Goal: Transaction & Acquisition: Purchase product/service

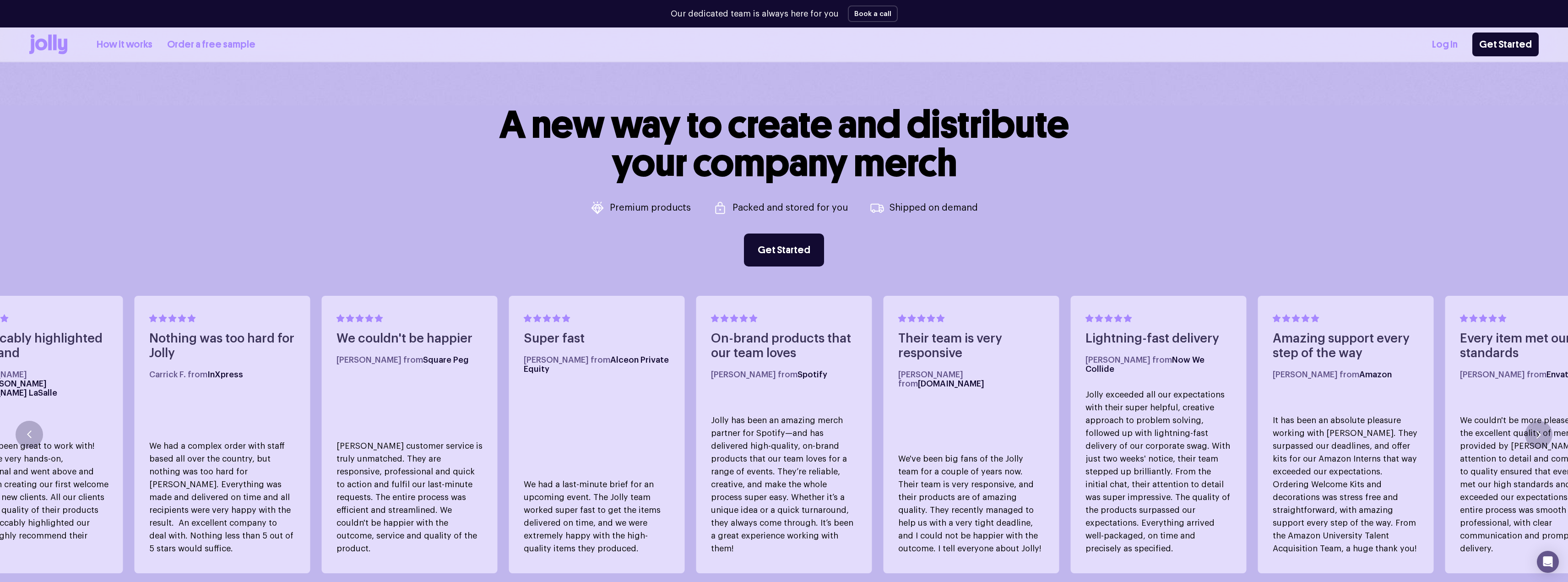
scroll to position [687, 0]
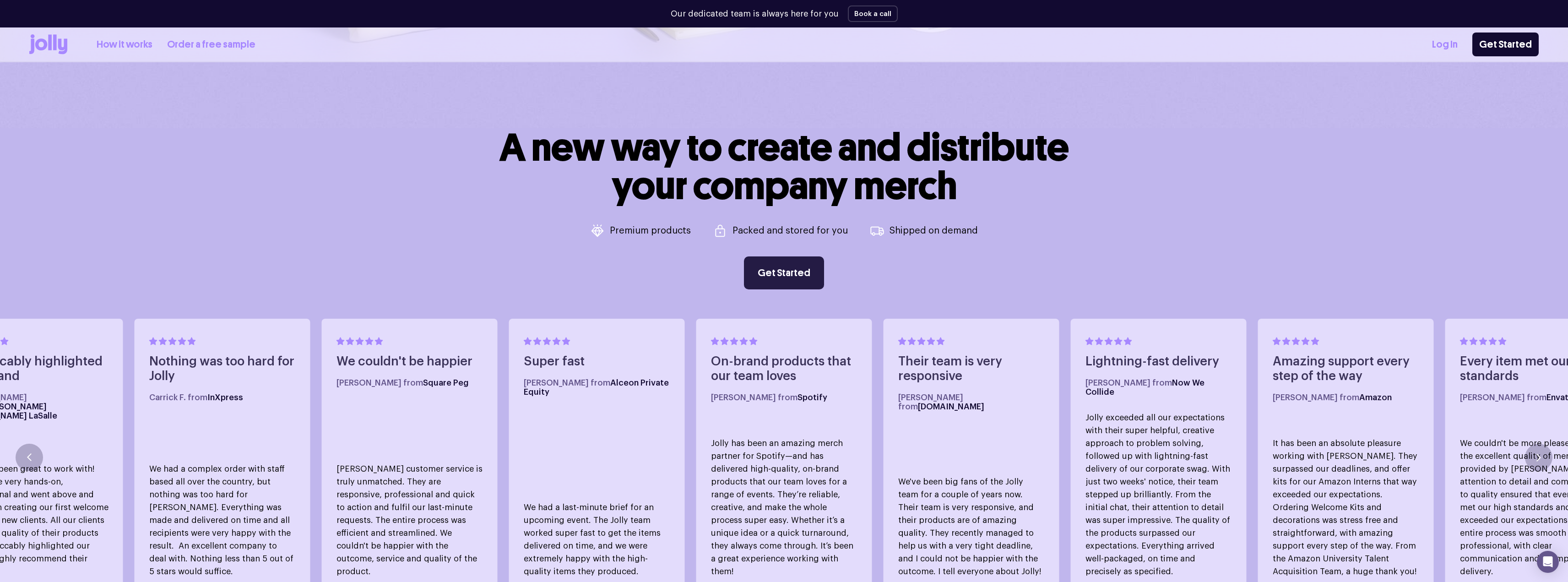
click at [772, 267] on link "Get Started" at bounding box center [784, 273] width 80 height 33
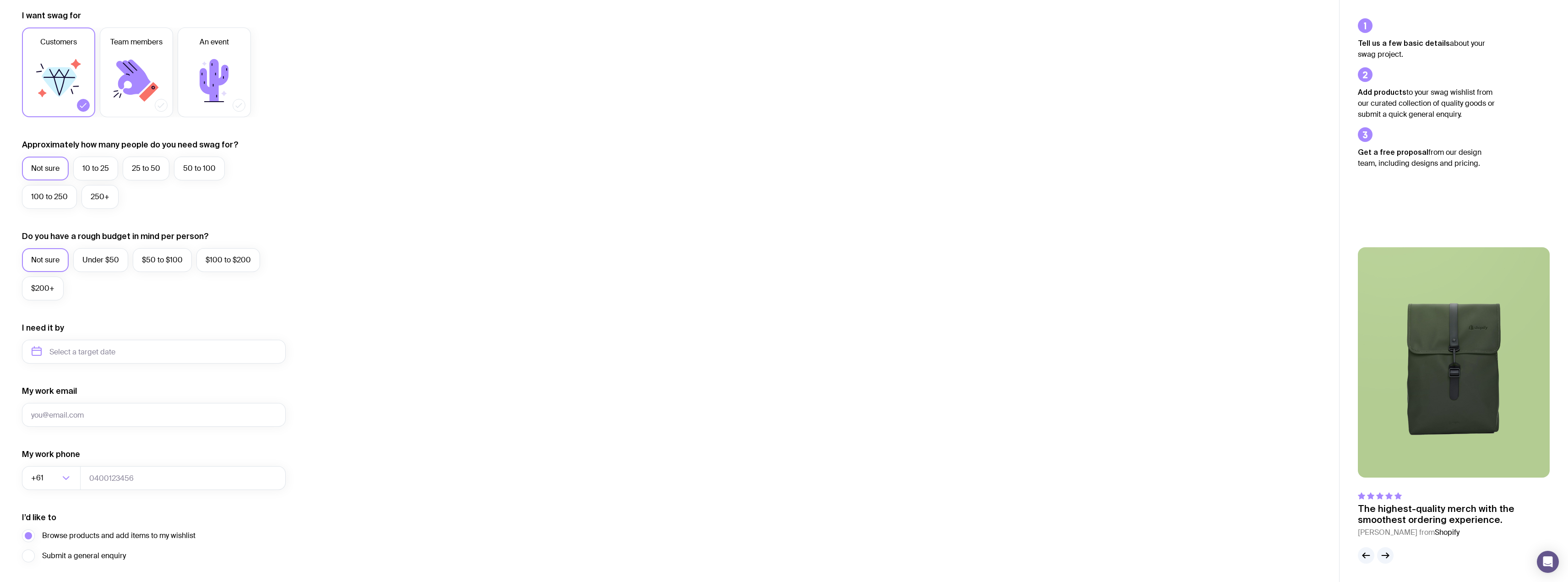
scroll to position [196, 0]
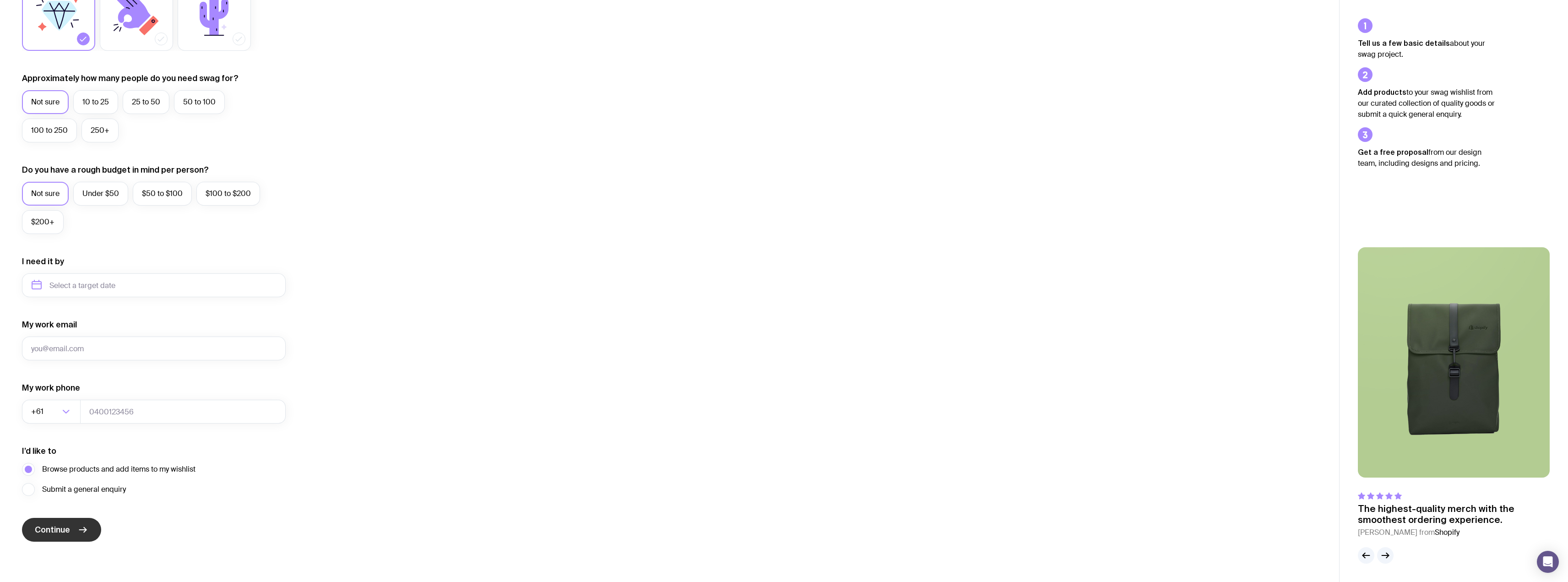
click at [66, 527] on span "Continue" at bounding box center [53, 529] width 36 height 11
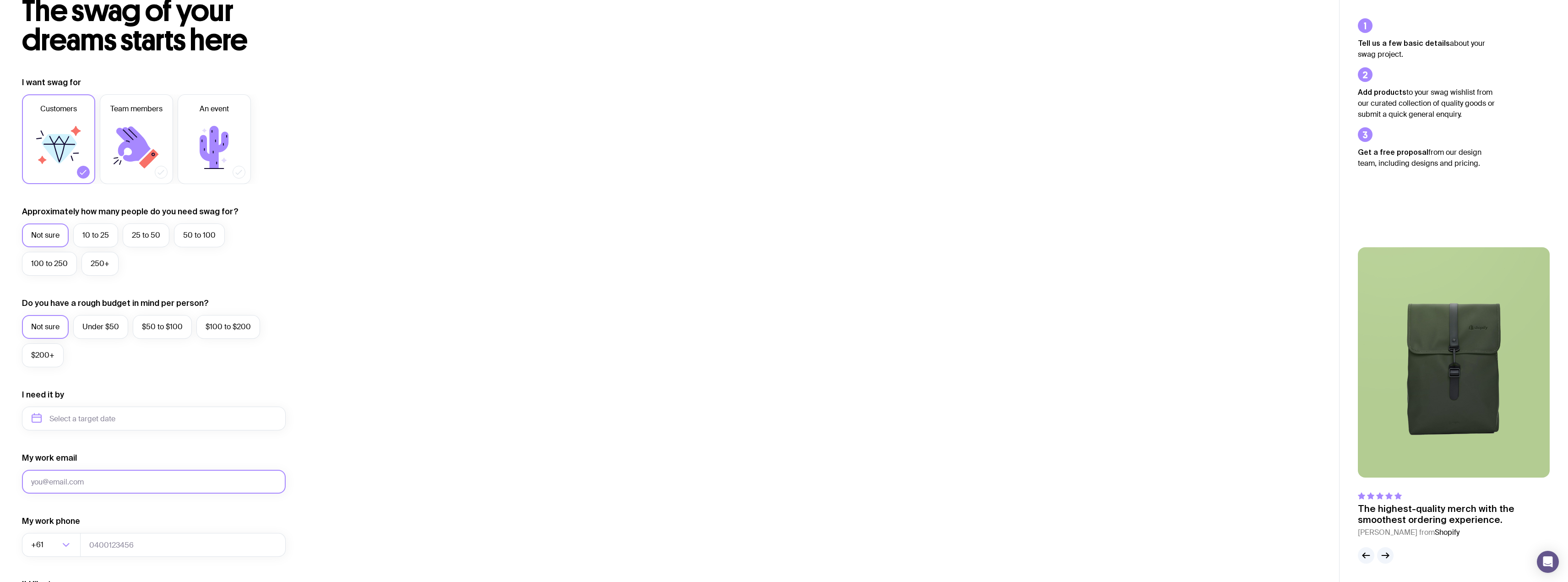
scroll to position [0, 0]
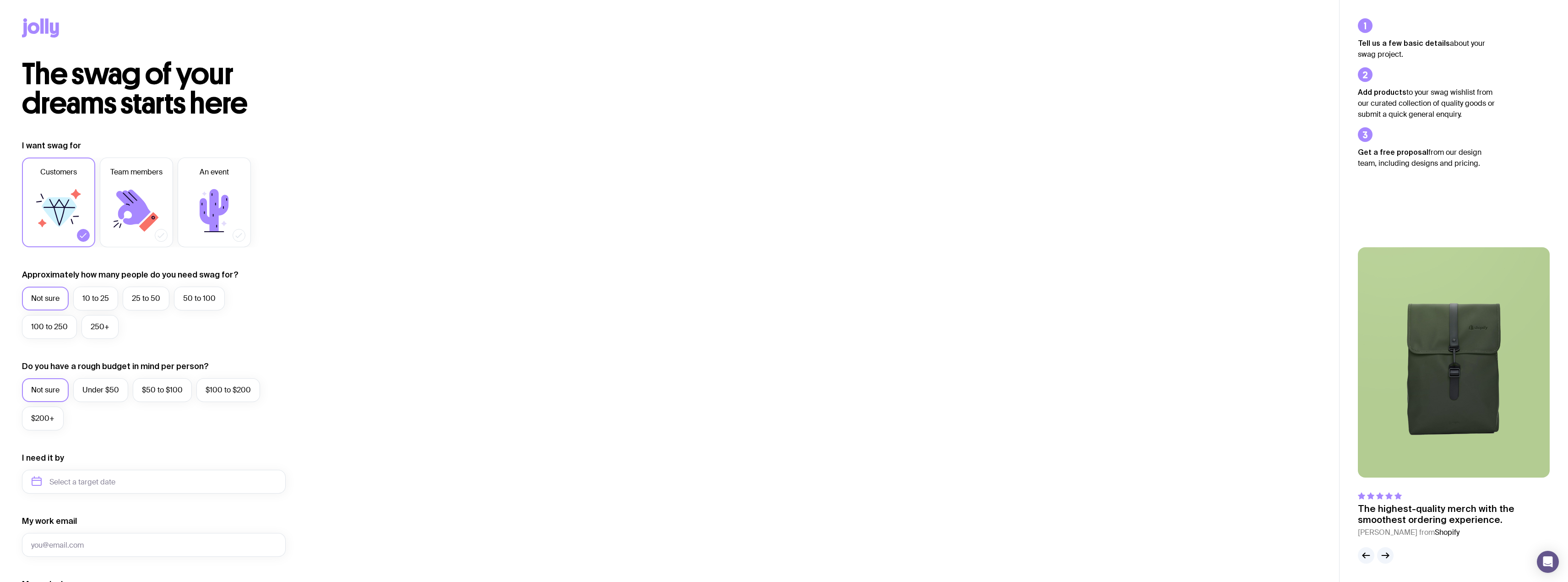
click at [33, 29] on icon at bounding box center [40, 28] width 37 height 19
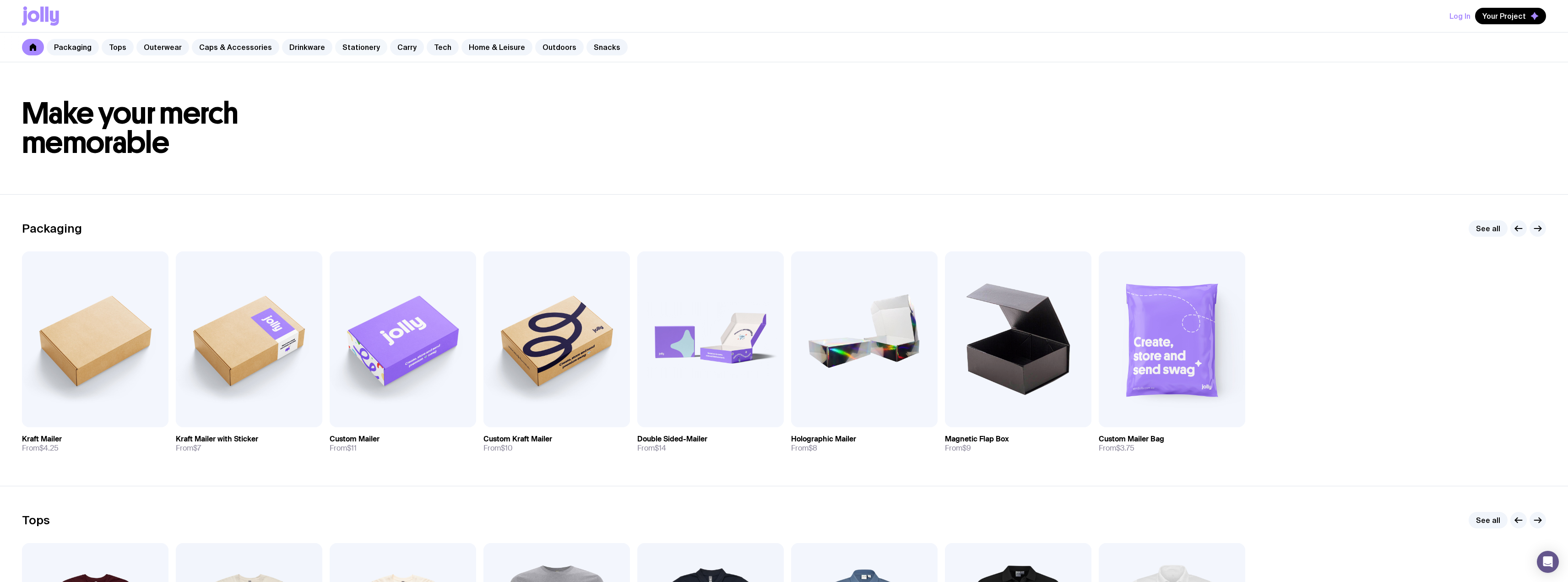
click at [352, 44] on link "Stationery" at bounding box center [361, 47] width 52 height 16
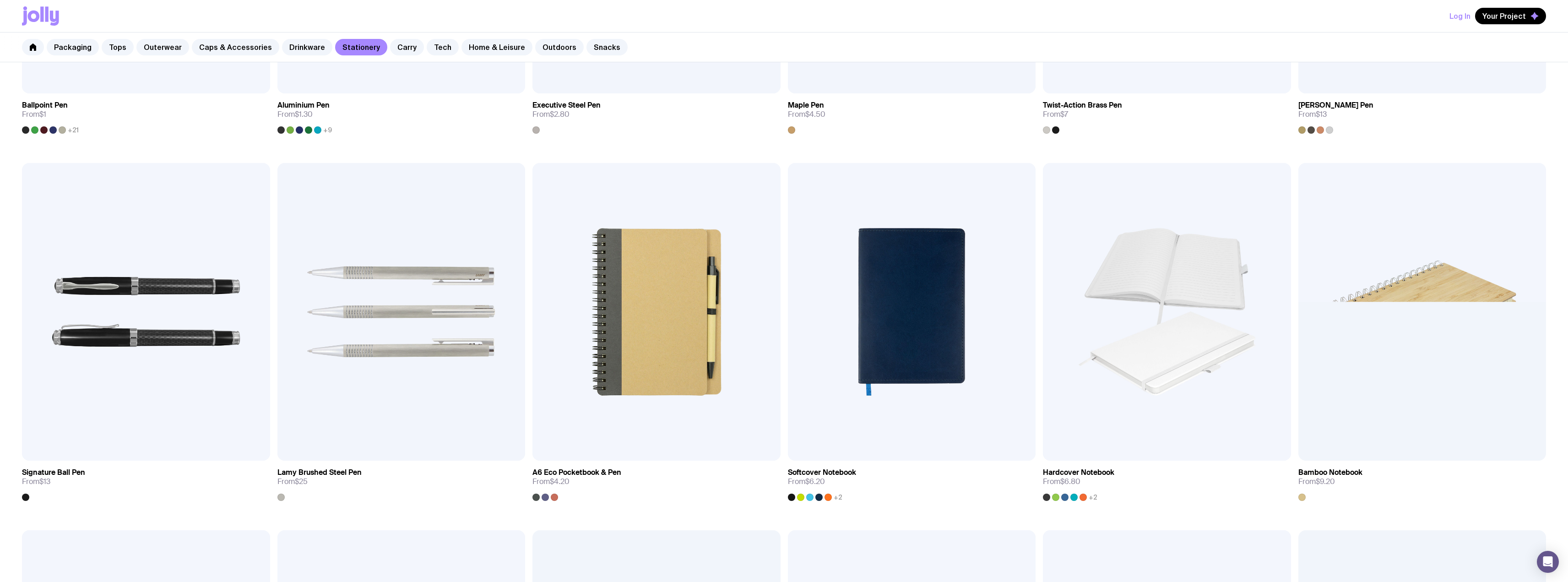
scroll to position [428, 0]
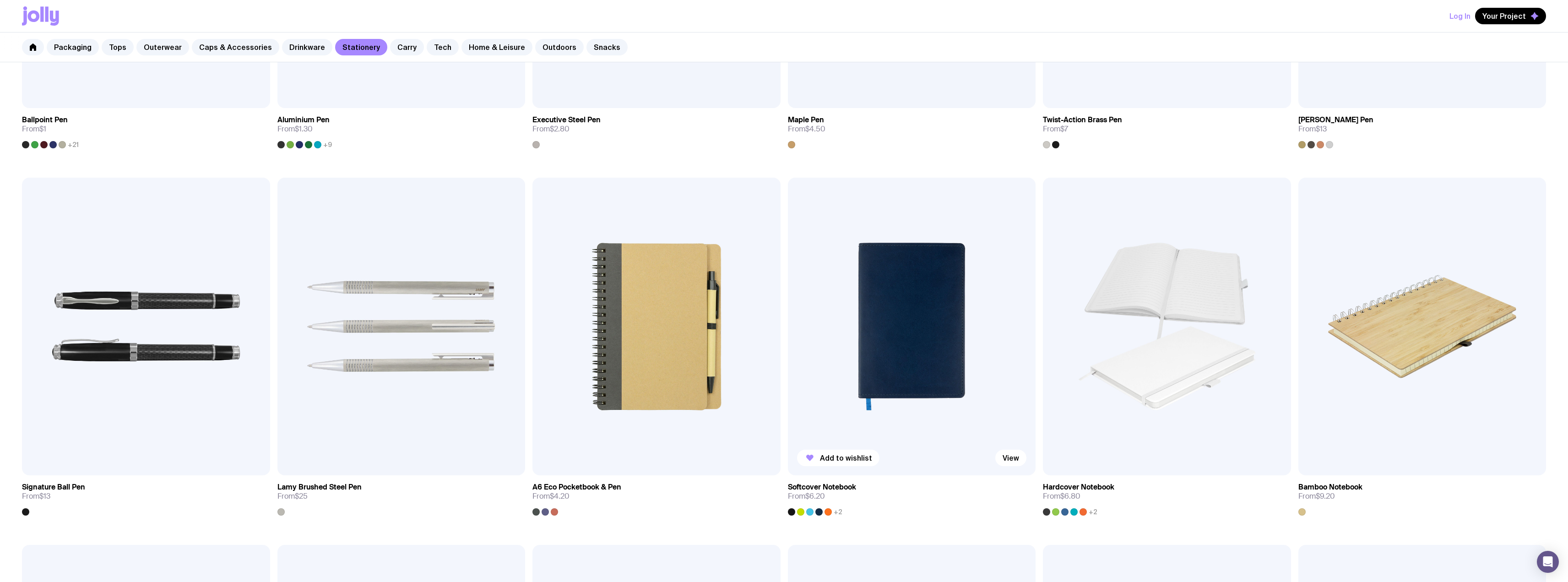
click at [917, 349] on img at bounding box center [911, 327] width 248 height 298
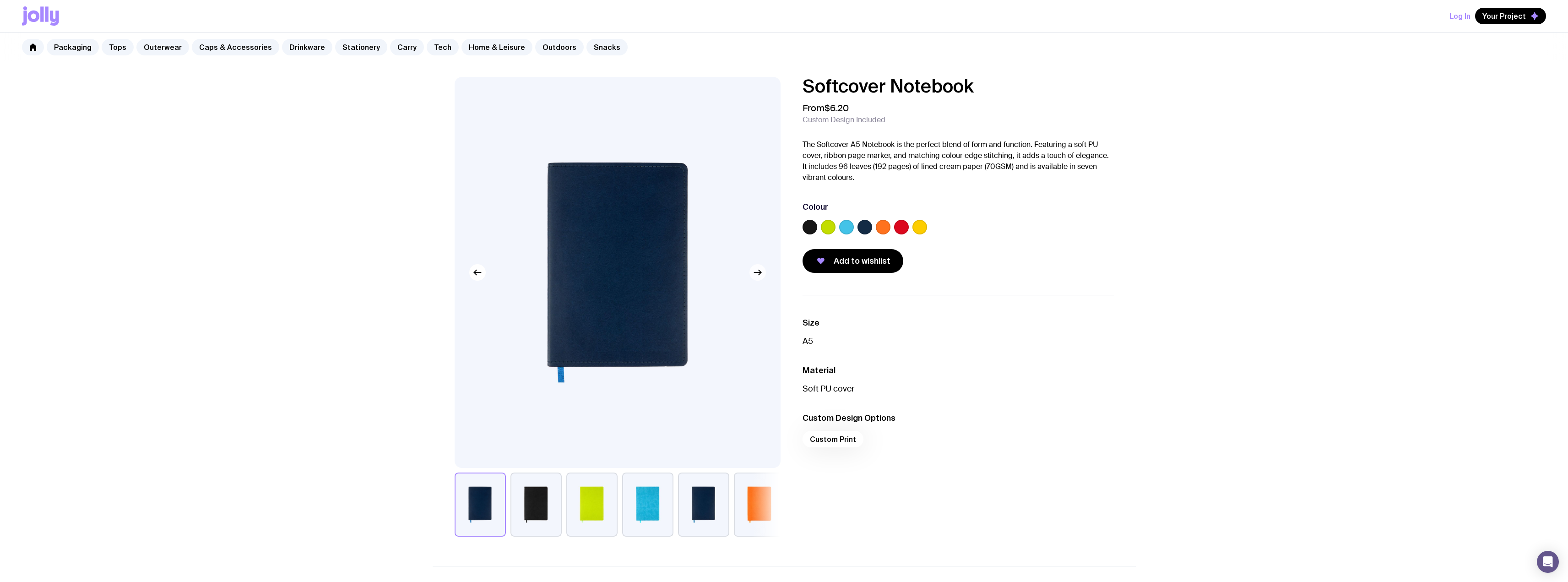
click at [765, 273] on button "button" at bounding box center [758, 273] width 16 height 16
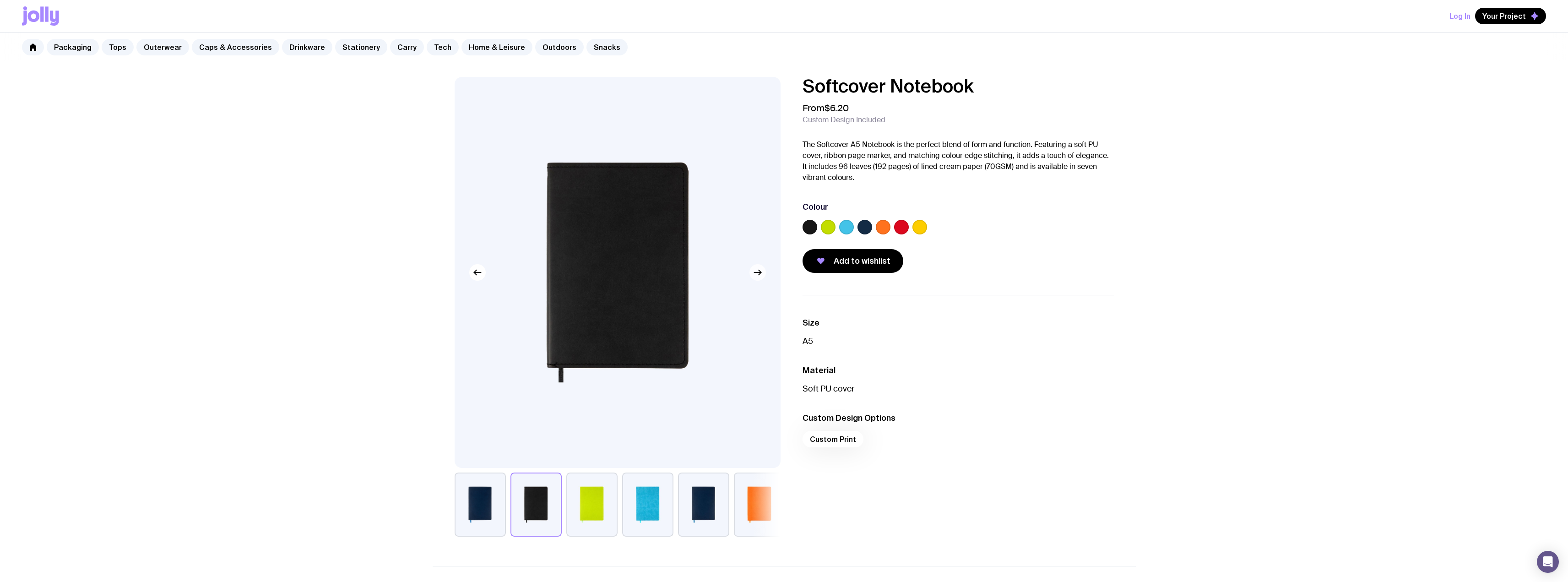
click at [765, 273] on button "button" at bounding box center [758, 273] width 16 height 16
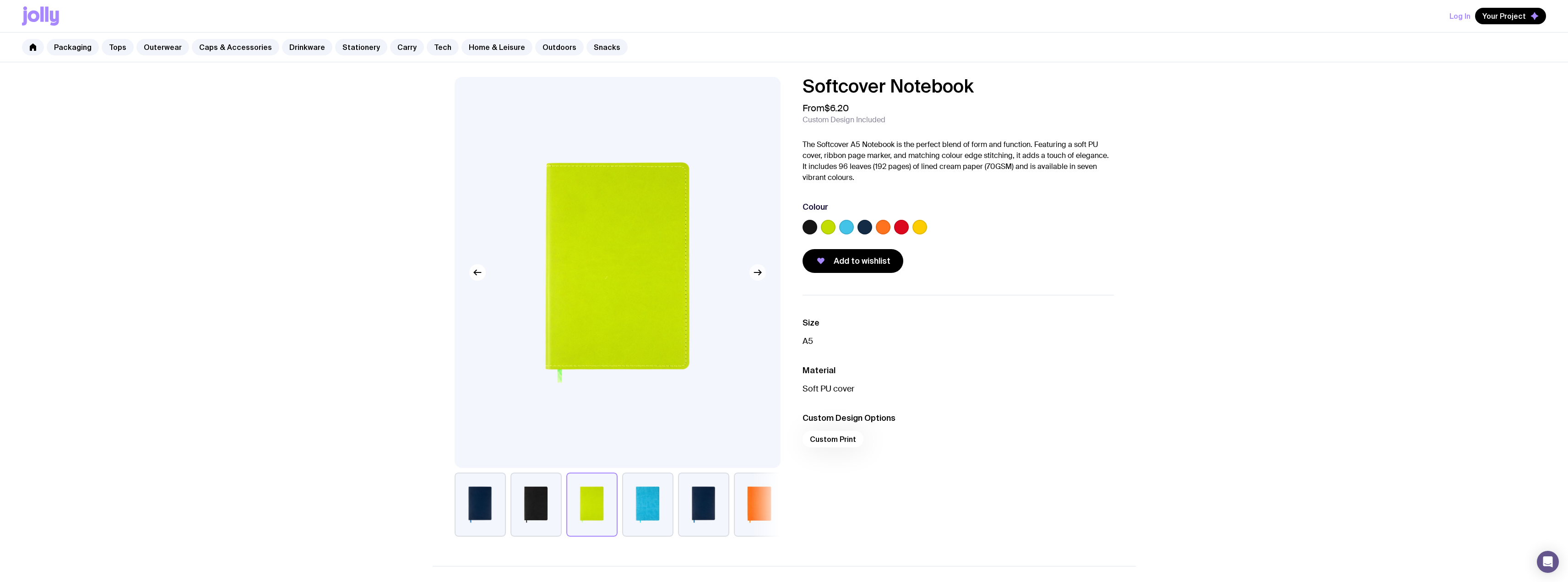
click at [765, 273] on button "button" at bounding box center [758, 273] width 16 height 16
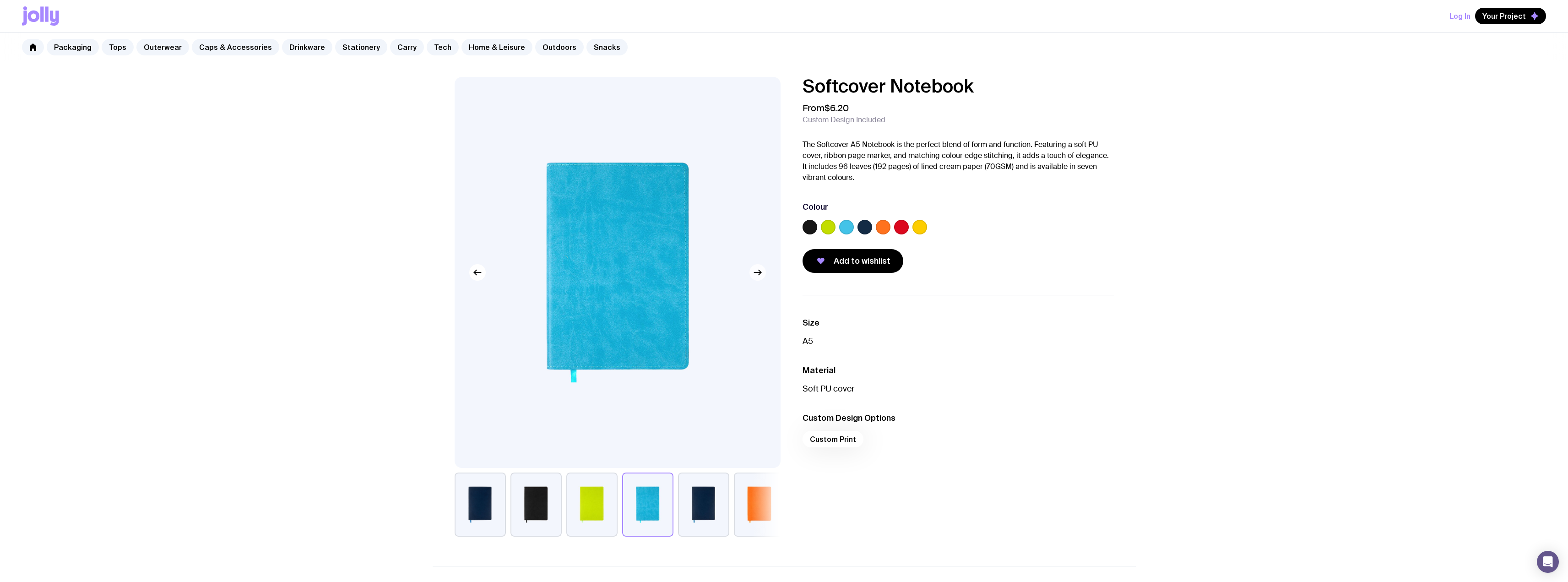
click at [765, 273] on button "button" at bounding box center [758, 273] width 16 height 16
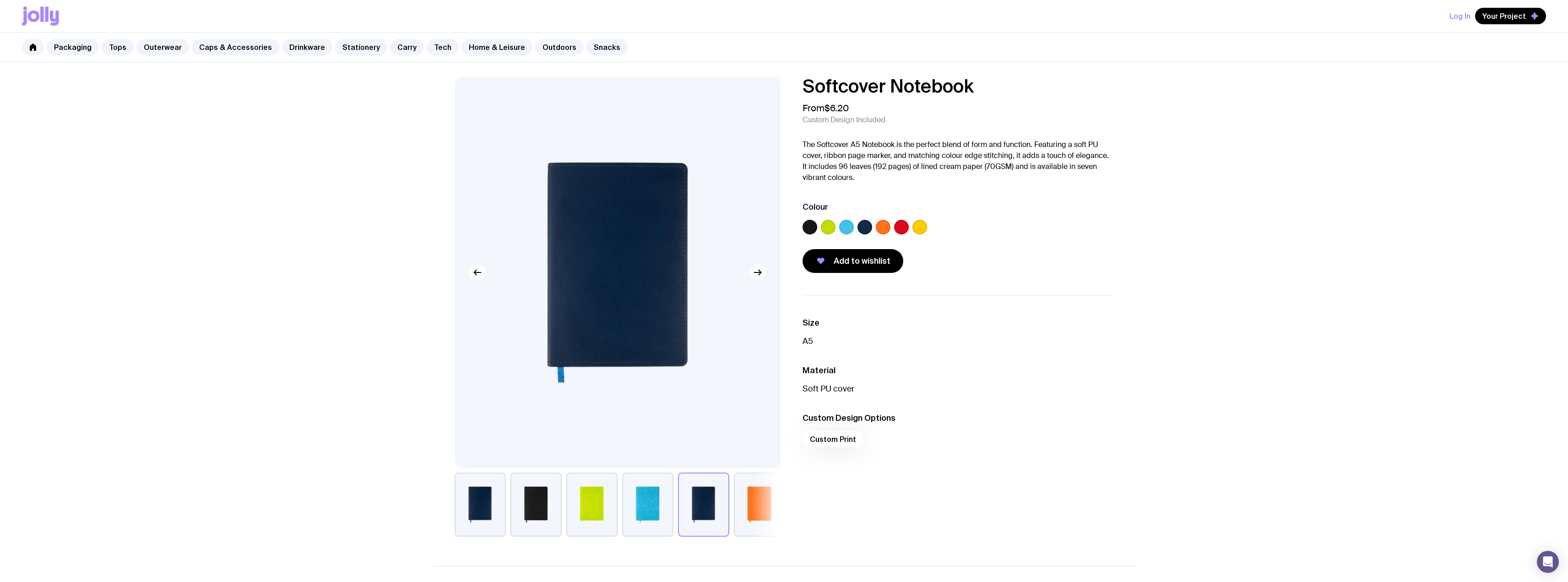
click at [761, 278] on button "button" at bounding box center [758, 273] width 16 height 16
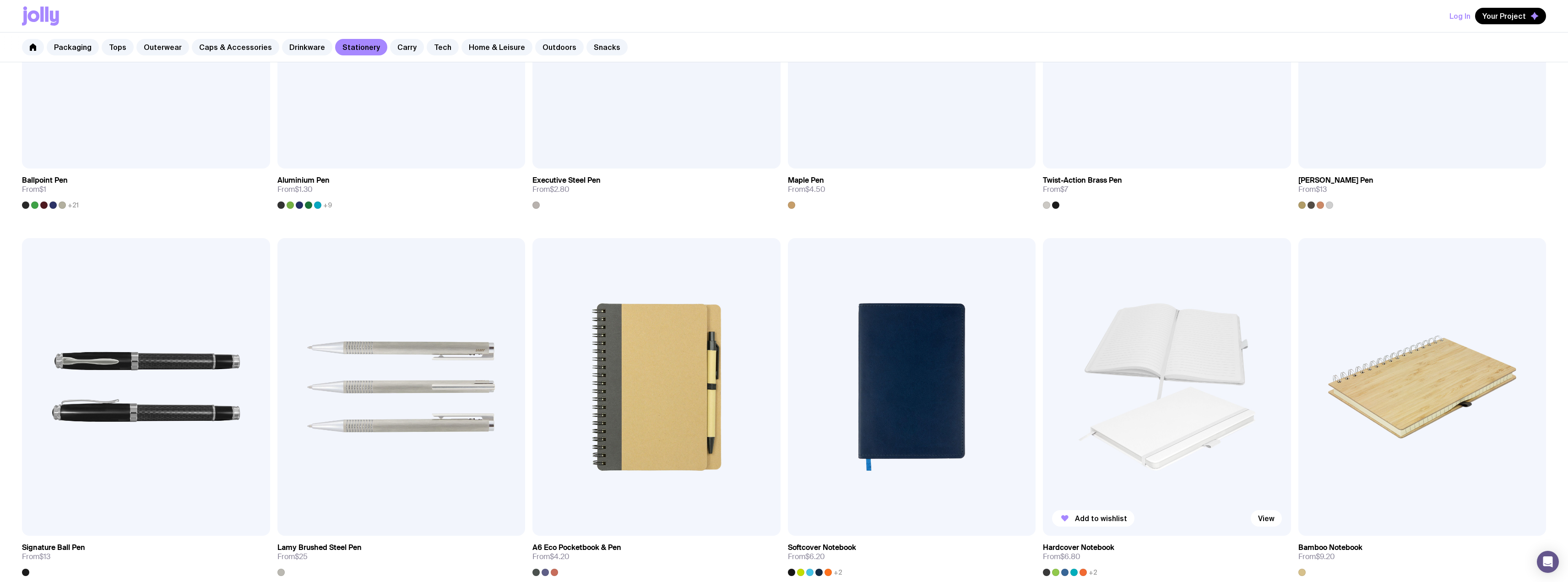
scroll to position [406, 0]
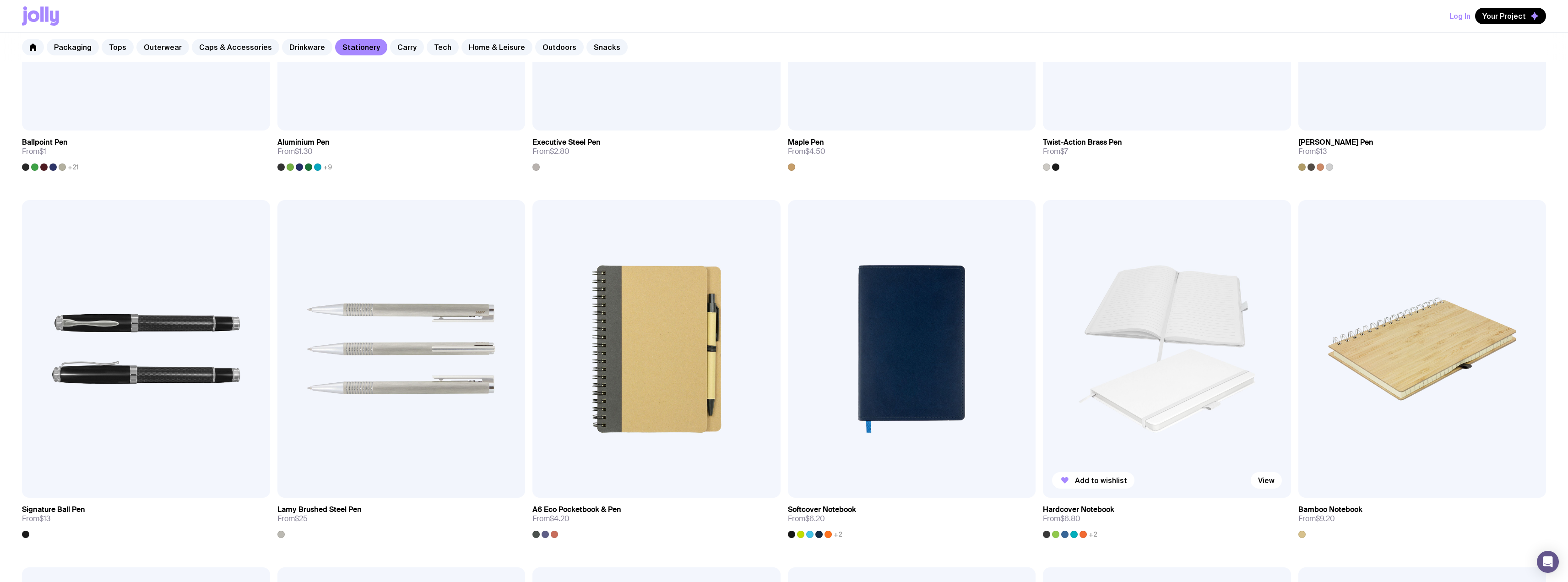
click at [1194, 362] on img at bounding box center [1166, 349] width 248 height 298
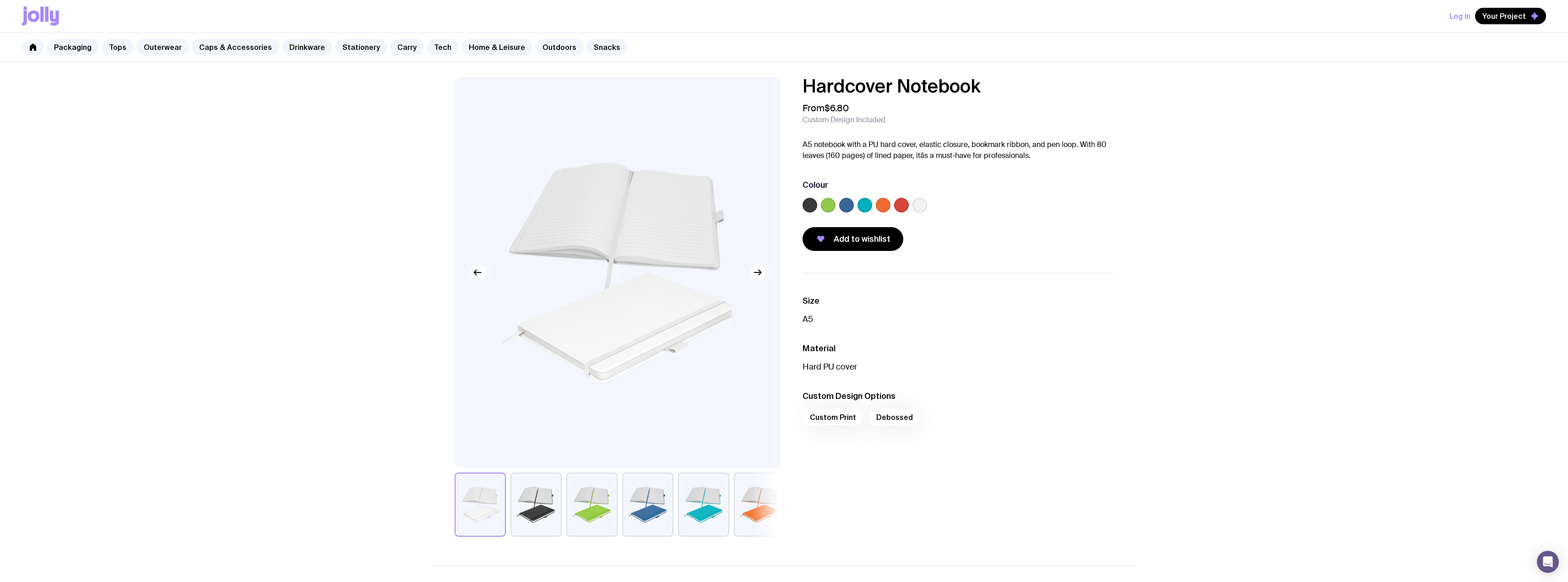
click at [533, 515] on button "button" at bounding box center [536, 504] width 51 height 64
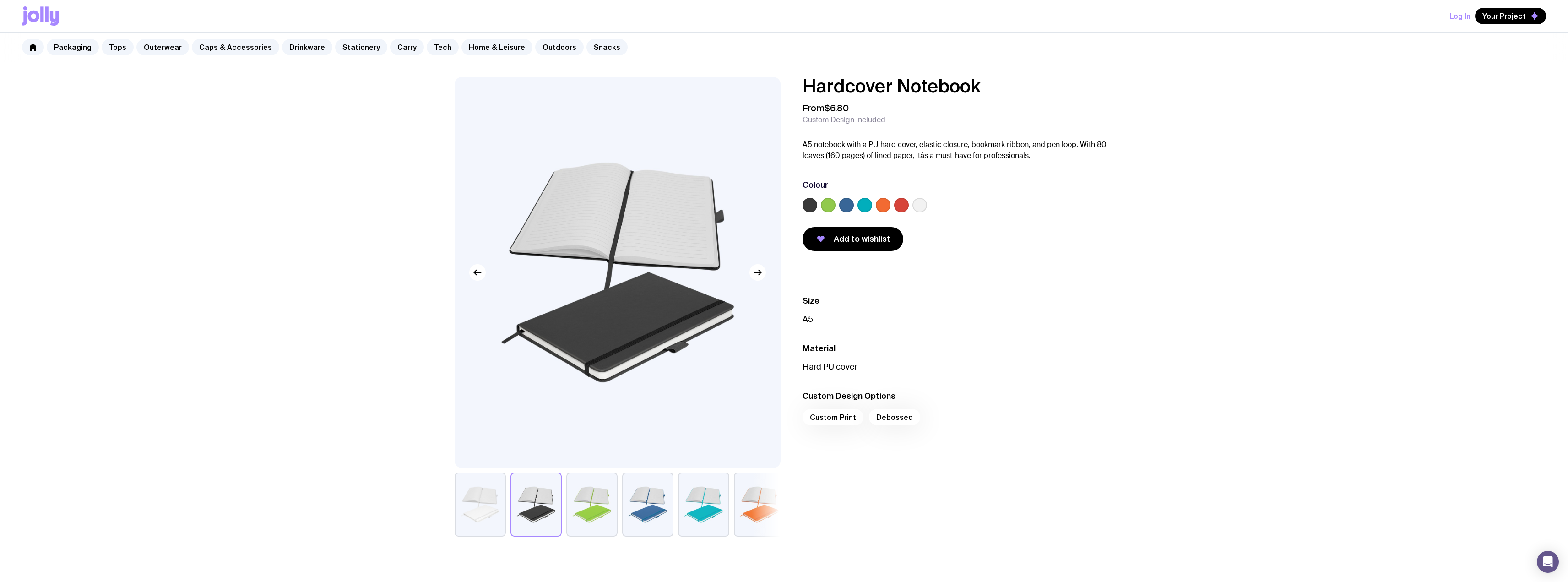
click at [651, 518] on button "button" at bounding box center [648, 504] width 51 height 64
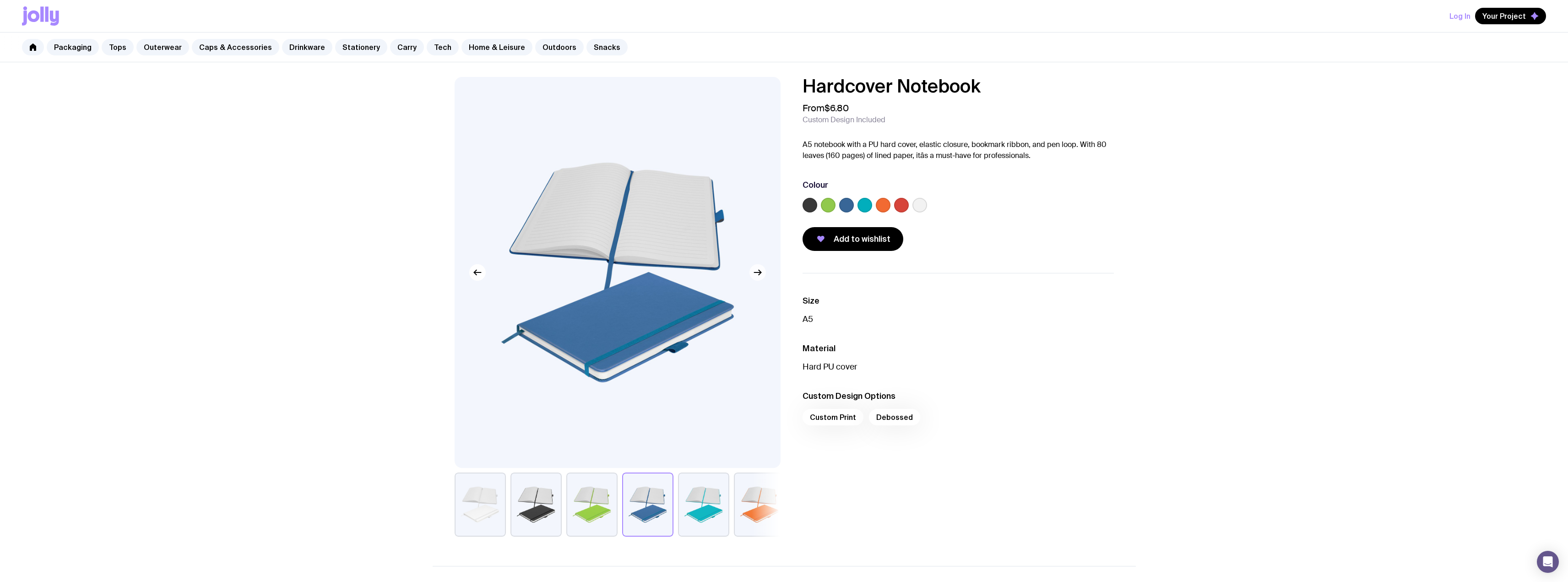
click at [760, 275] on icon "button" at bounding box center [758, 273] width 11 height 11
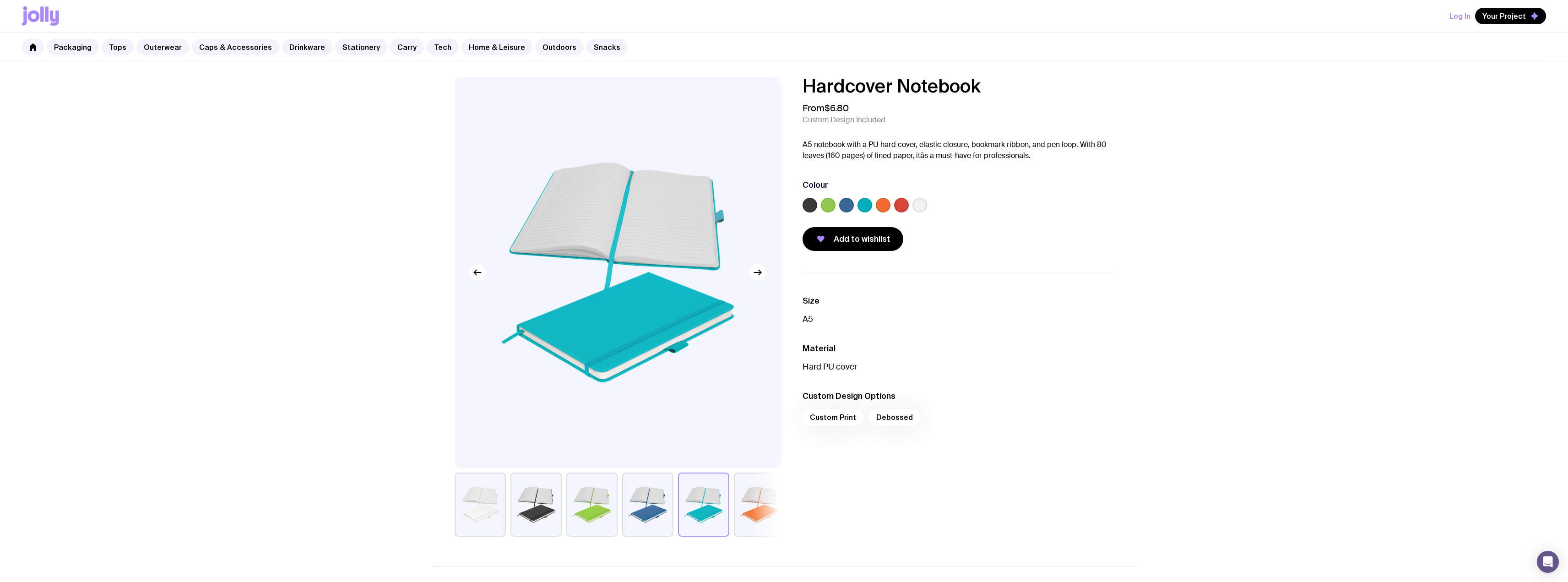
click at [637, 508] on button "button" at bounding box center [648, 504] width 51 height 64
